Goal: Transaction & Acquisition: Purchase product/service

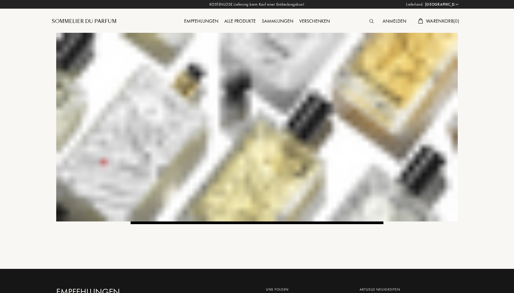
select select "DE"
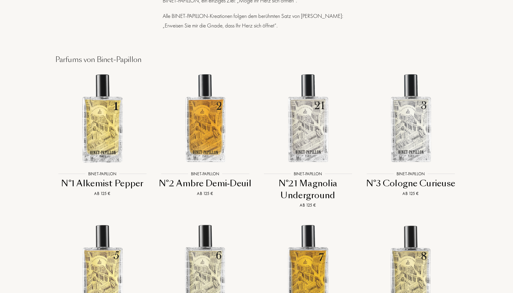
scroll to position [638, 0]
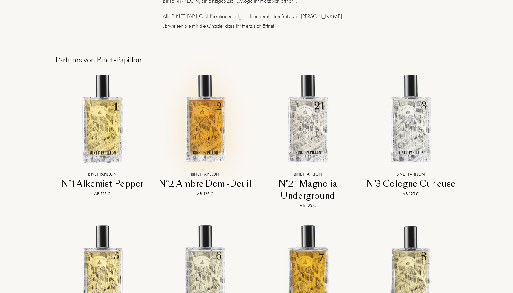
click at [205, 140] on img at bounding box center [205, 118] width 93 height 93
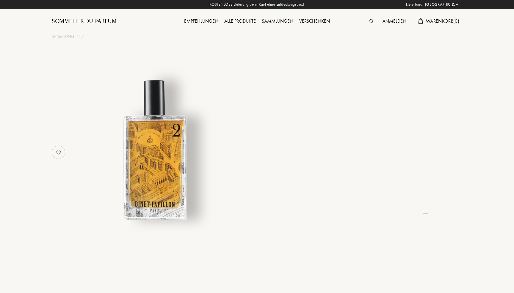
select select "DE"
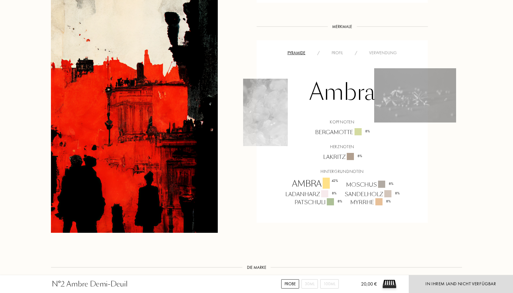
scroll to position [365, 0]
